Goal: Task Accomplishment & Management: Manage account settings

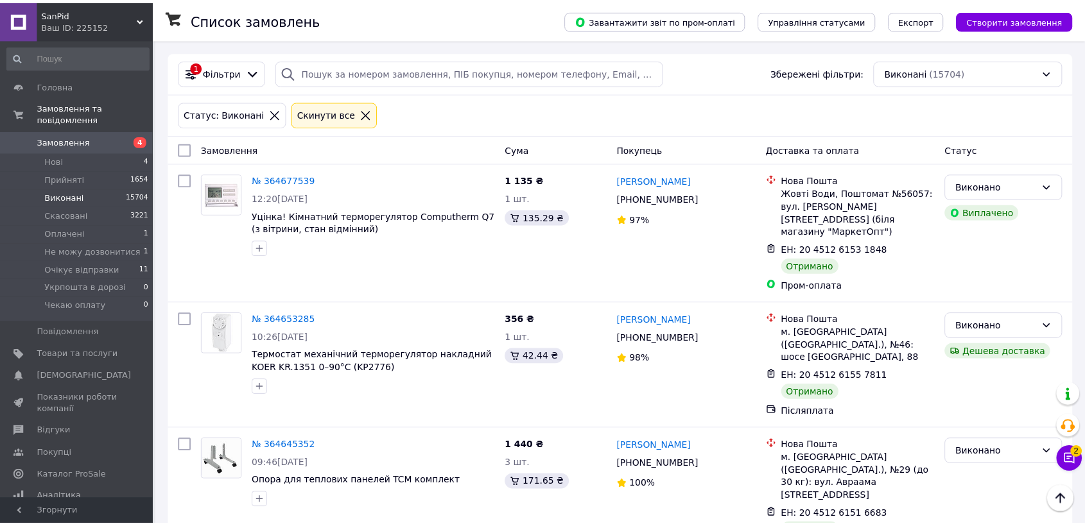
scroll to position [1212, 0]
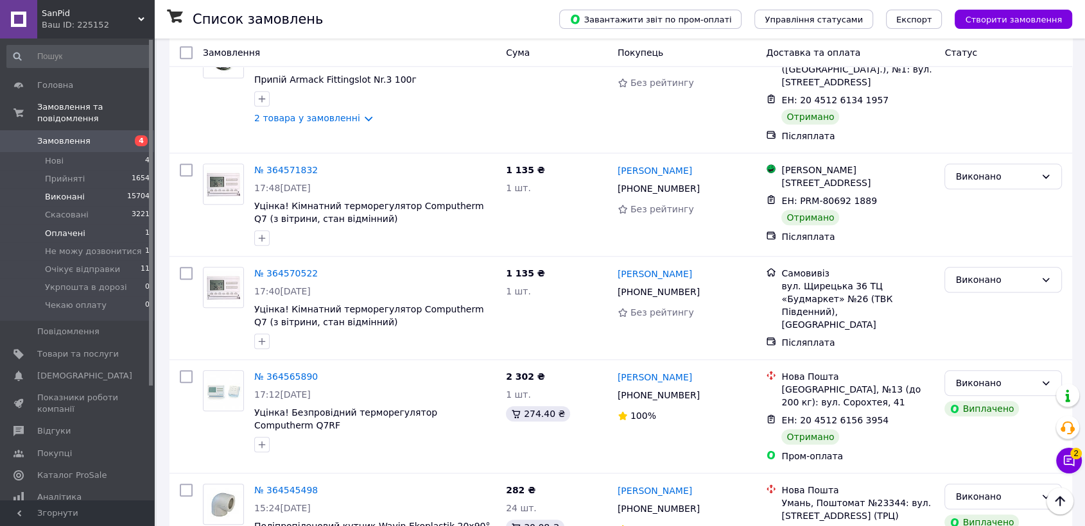
click at [73, 228] on span "Оплачені" at bounding box center [65, 234] width 40 height 12
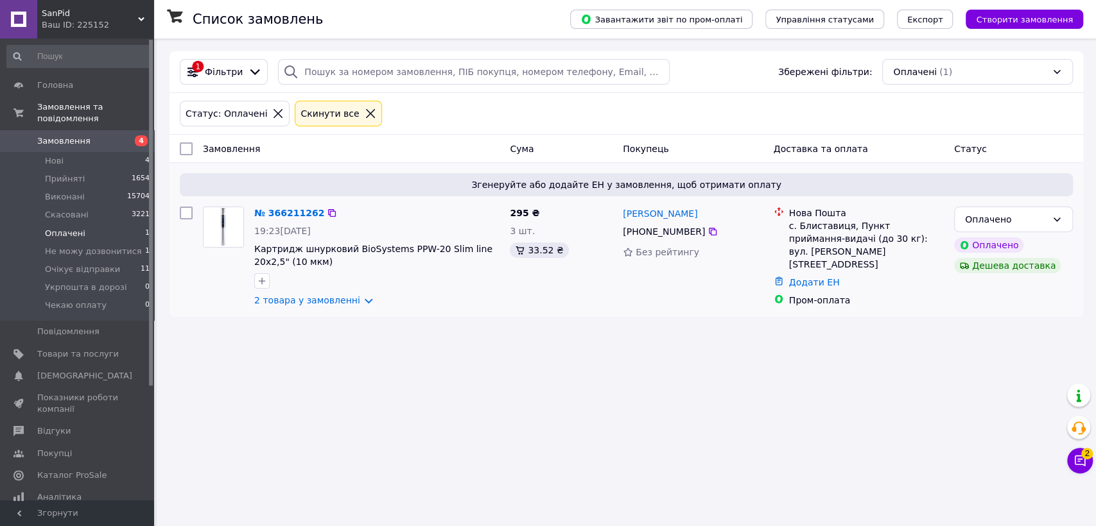
drag, startPoint x: 356, startPoint y: 321, endPoint x: 401, endPoint y: 332, distance: 46.9
click at [356, 306] on link "2 товара у замовленні" at bounding box center [307, 300] width 106 height 10
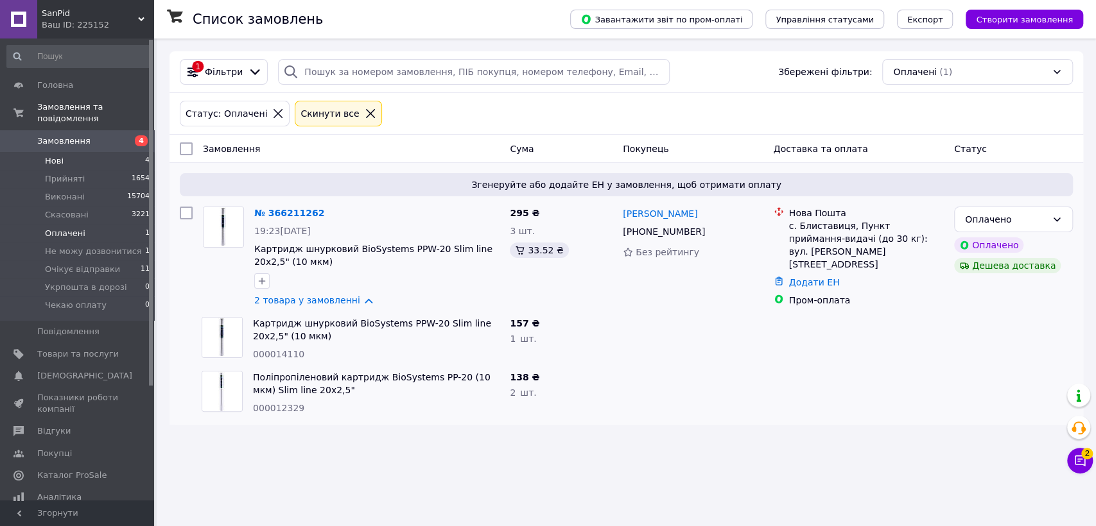
drag, startPoint x: 58, startPoint y: 148, endPoint x: 338, endPoint y: 211, distance: 286.4
click at [59, 155] on span "Нові" at bounding box center [54, 161] width 19 height 12
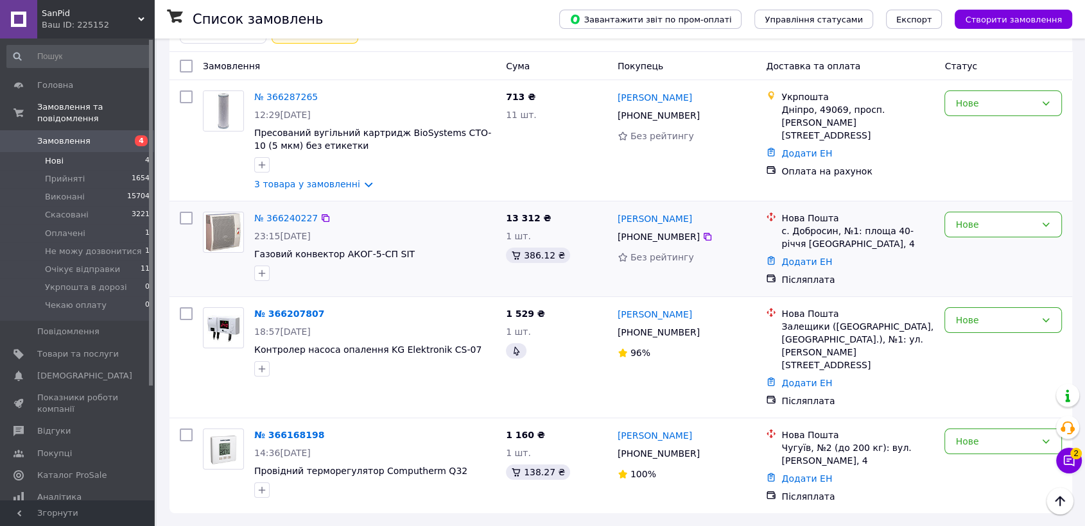
scroll to position [146, 0]
click at [74, 264] on span "Очікує відправки" at bounding box center [82, 270] width 75 height 12
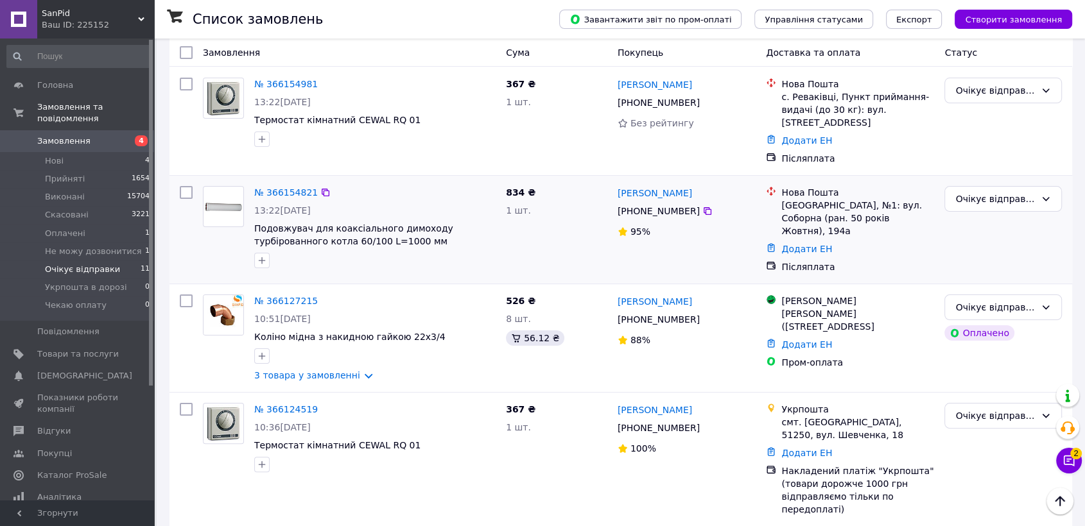
scroll to position [285, 0]
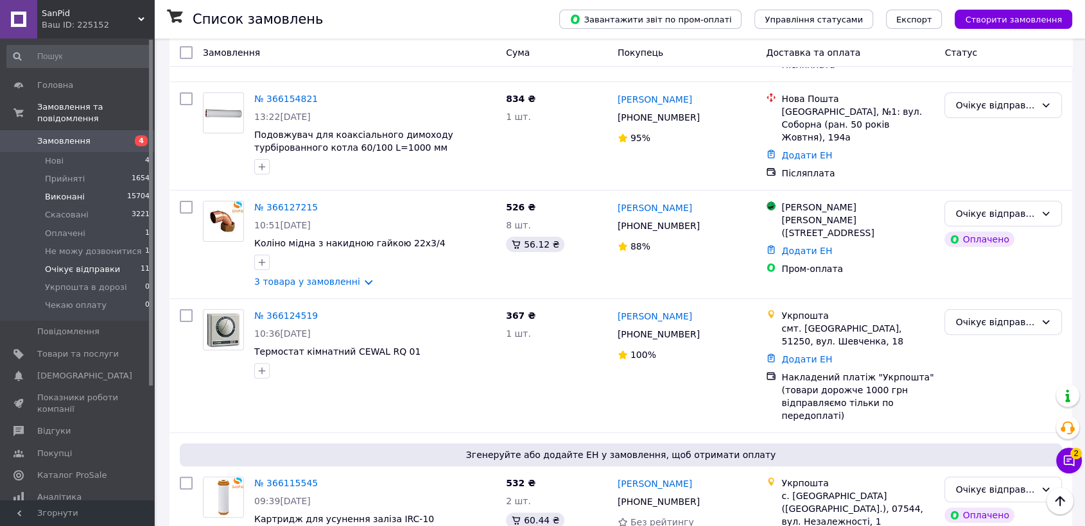
click at [58, 191] on span "Виконані" at bounding box center [65, 197] width 40 height 12
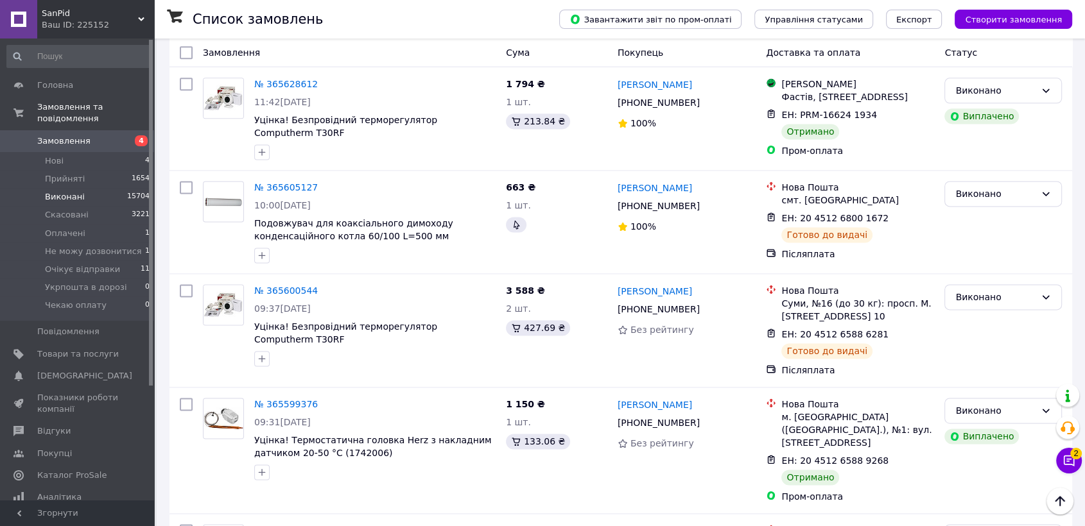
scroll to position [1783, 0]
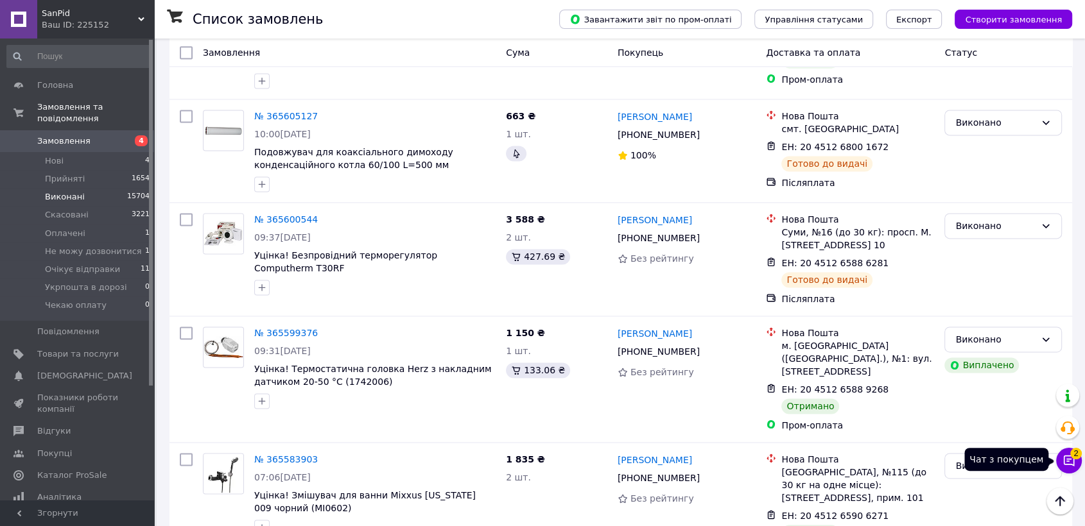
click at [1072, 456] on button "Чат з покупцем 2" at bounding box center [1069, 461] width 26 height 26
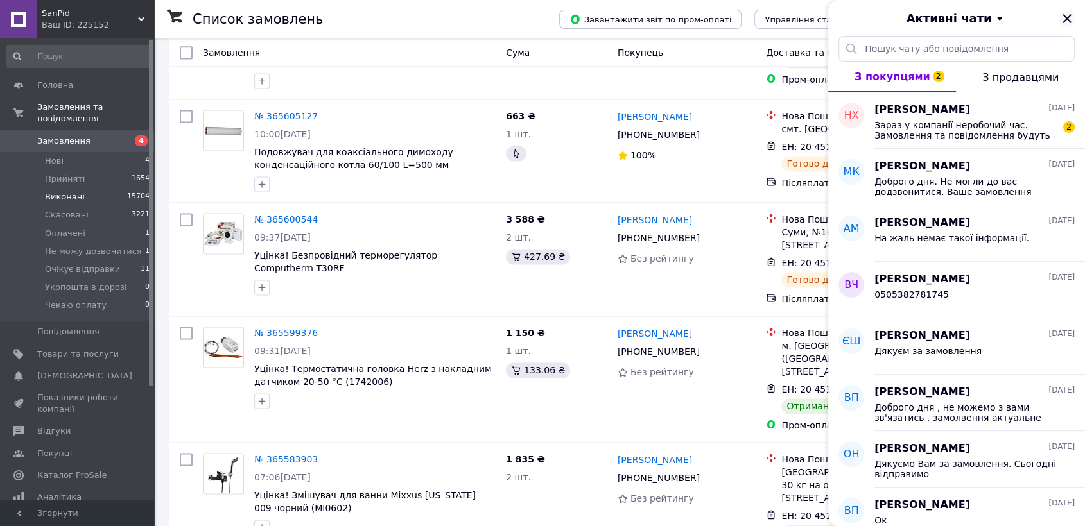
click at [1068, 21] on icon "Закрити" at bounding box center [1066, 18] width 15 height 15
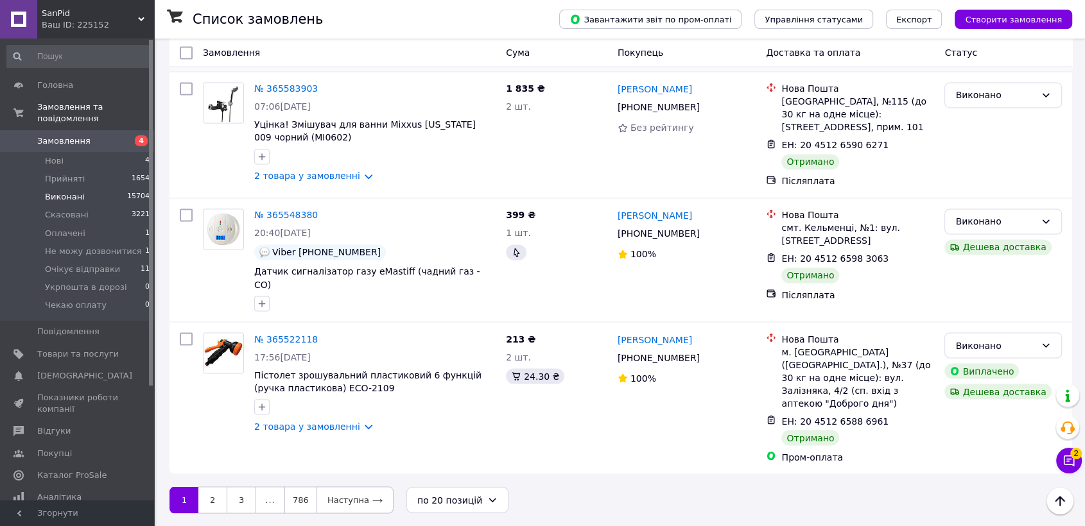
scroll to position [2602, 0]
